Goal: Task Accomplishment & Management: Complete application form

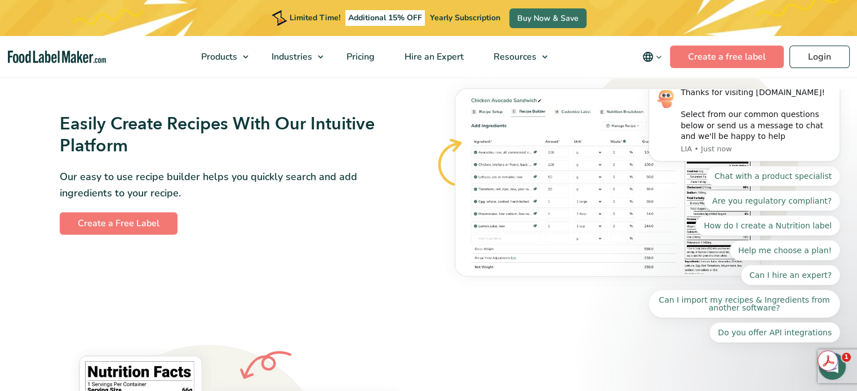
scroll to position [897, 0]
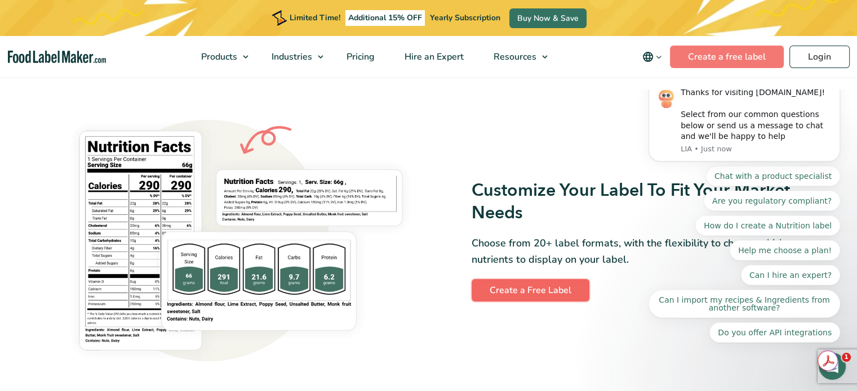
click at [500, 299] on link "Create a Free Label" at bounding box center [530, 290] width 118 height 23
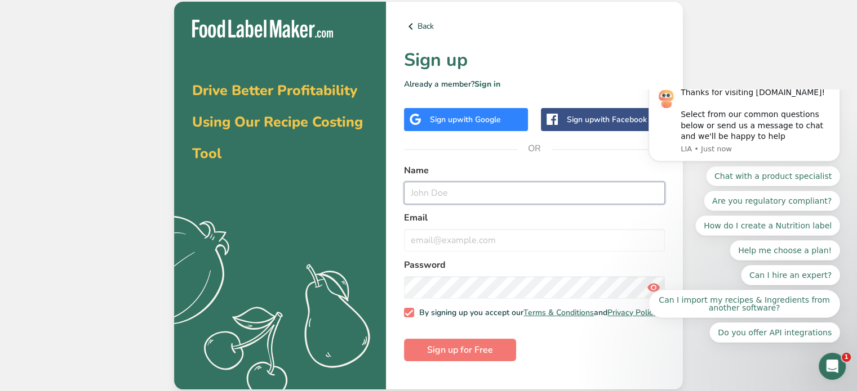
click at [446, 198] on input "text" at bounding box center [534, 193] width 261 height 23
click at [443, 233] on input "email" at bounding box center [534, 240] width 261 height 23
click at [487, 122] on span "with Google" at bounding box center [479, 119] width 44 height 11
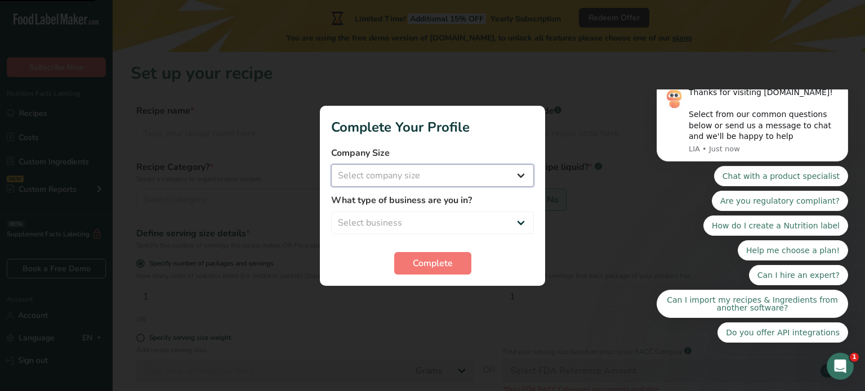
click at [428, 177] on select "Select company size Fewer than 10 Employees 10 to 50 Employees 51 to 500 Employ…" at bounding box center [432, 175] width 203 height 23
click at [417, 173] on select "Select company size Fewer than 10 Employees 10 to 50 Employees 51 to 500 Employ…" at bounding box center [432, 175] width 203 height 23
click at [426, 221] on select "Select business Packaged Food Manufacturer Restaurant & Cafe Bakery Meal Plans …" at bounding box center [432, 223] width 203 height 23
select select "8"
click at [331, 212] on select "Select business Packaged Food Manufacturer Restaurant & Cafe Bakery Meal Plans …" at bounding box center [432, 223] width 203 height 23
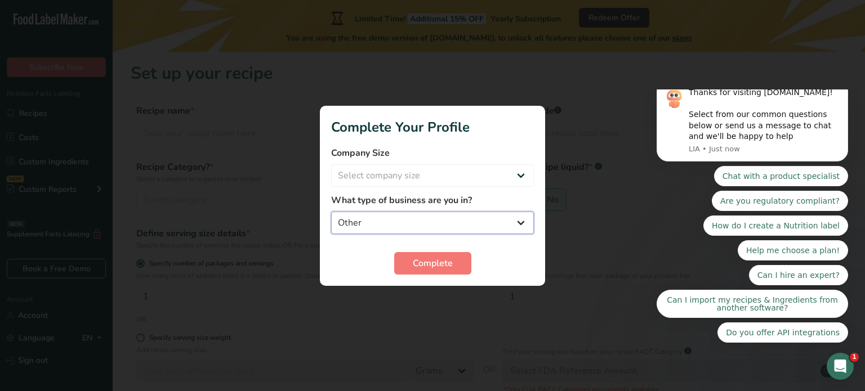
click at [409, 229] on select "Packaged Food Manufacturer Restaurant & Cafe Bakery Meal Plans & Catering Compa…" at bounding box center [432, 223] width 203 height 23
click at [378, 219] on select "Packaged Food Manufacturer Restaurant & Cafe Bakery Meal Plans & Catering Compa…" at bounding box center [432, 223] width 203 height 23
click at [353, 220] on select "Packaged Food Manufacturer Restaurant & Cafe Bakery Meal Plans & Catering Compa…" at bounding box center [432, 223] width 203 height 23
click at [301, 208] on div at bounding box center [432, 195] width 865 height 391
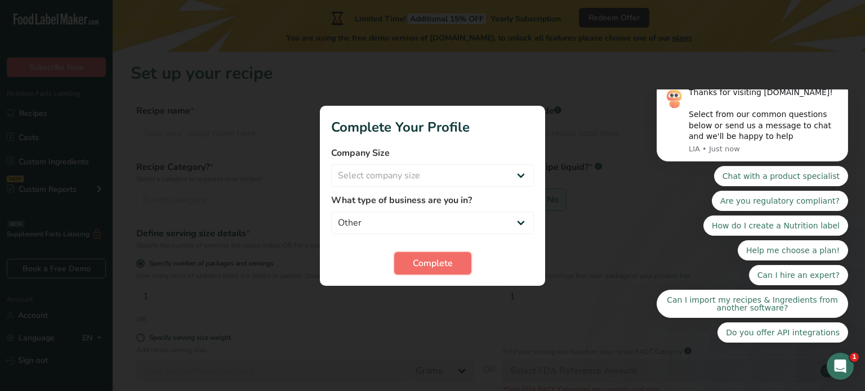
click at [417, 261] on span "Complete" at bounding box center [433, 264] width 40 height 14
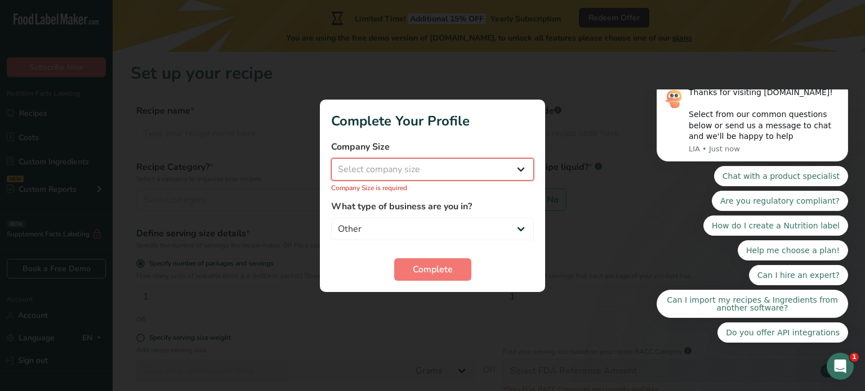
click at [415, 173] on select "Select company size Fewer than 10 Employees 10 to 50 Employees 51 to 500 Employ…" at bounding box center [432, 169] width 203 height 23
select select "1"
click at [331, 164] on select "Select company size Fewer than 10 Employees 10 to 50 Employees 51 to 500 Employ…" at bounding box center [432, 169] width 203 height 23
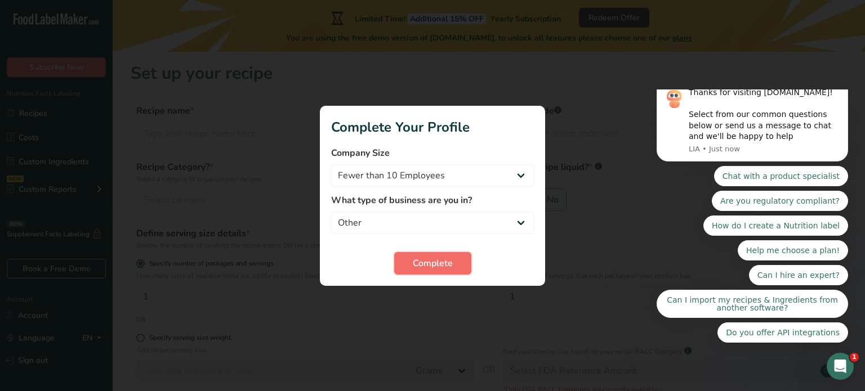
click at [419, 256] on button "Complete" at bounding box center [432, 263] width 77 height 23
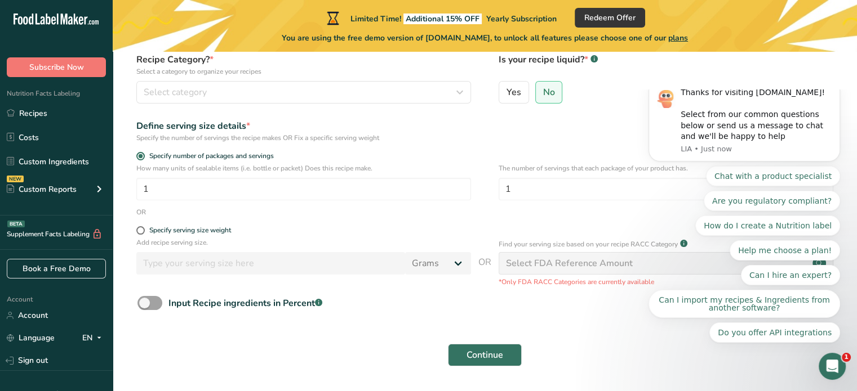
scroll to position [113, 0]
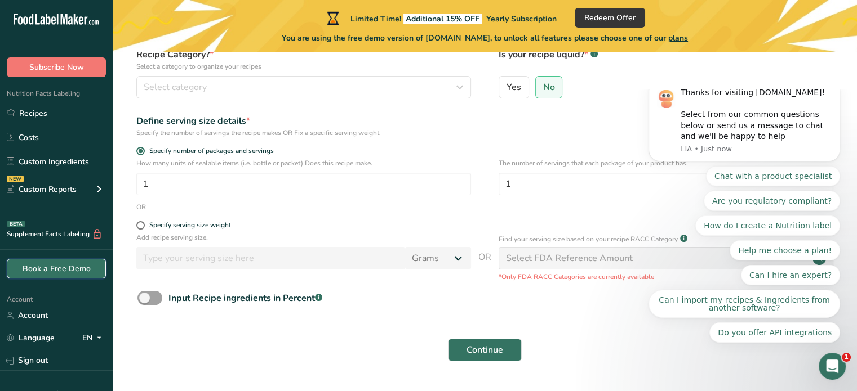
click at [56, 268] on link "Book a Free Demo" at bounding box center [56, 269] width 99 height 20
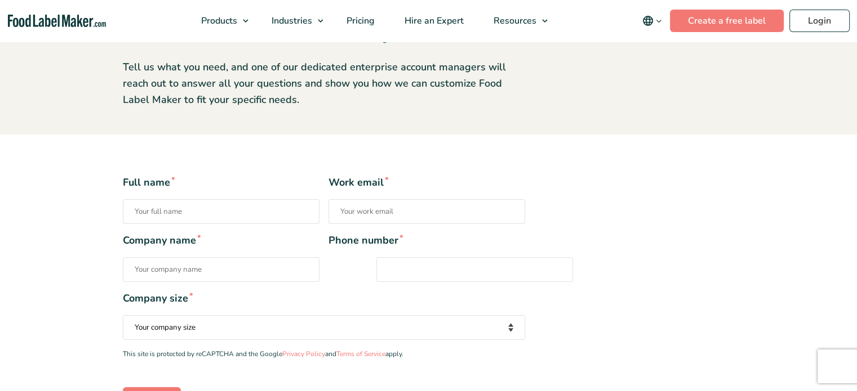
scroll to position [260, 0]
